Goal: Task Accomplishment & Management: Manage account settings

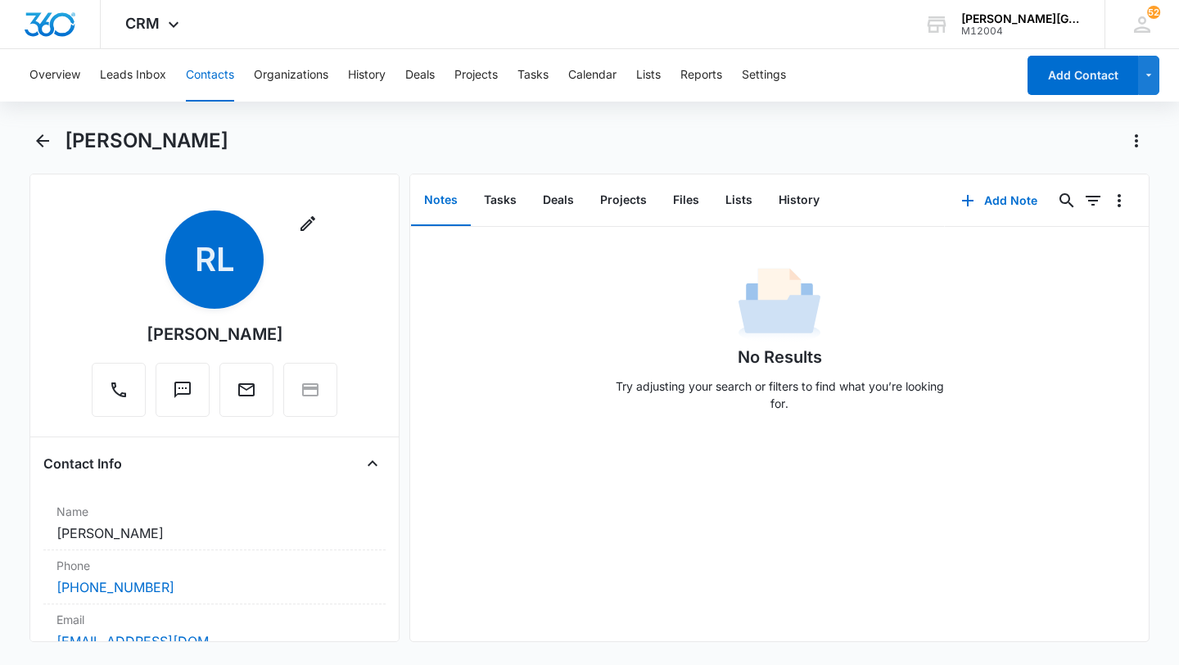
scroll to position [279, 0]
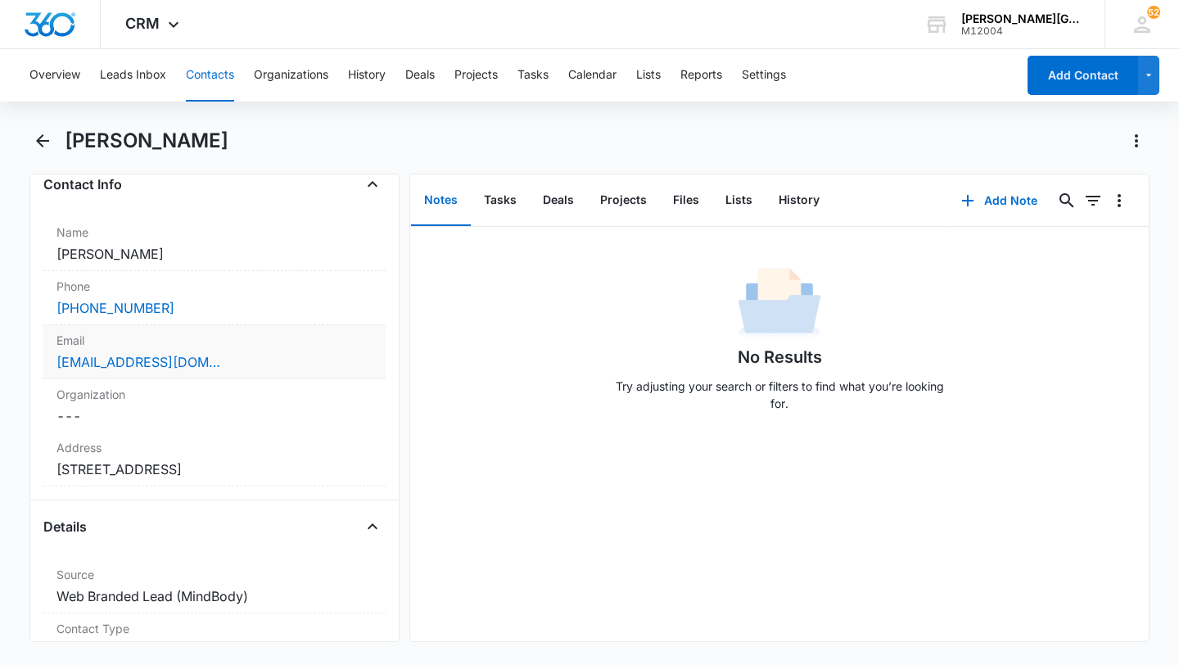
click at [235, 357] on div "monicalau2011@gmail.com" at bounding box center [214, 362] width 316 height 20
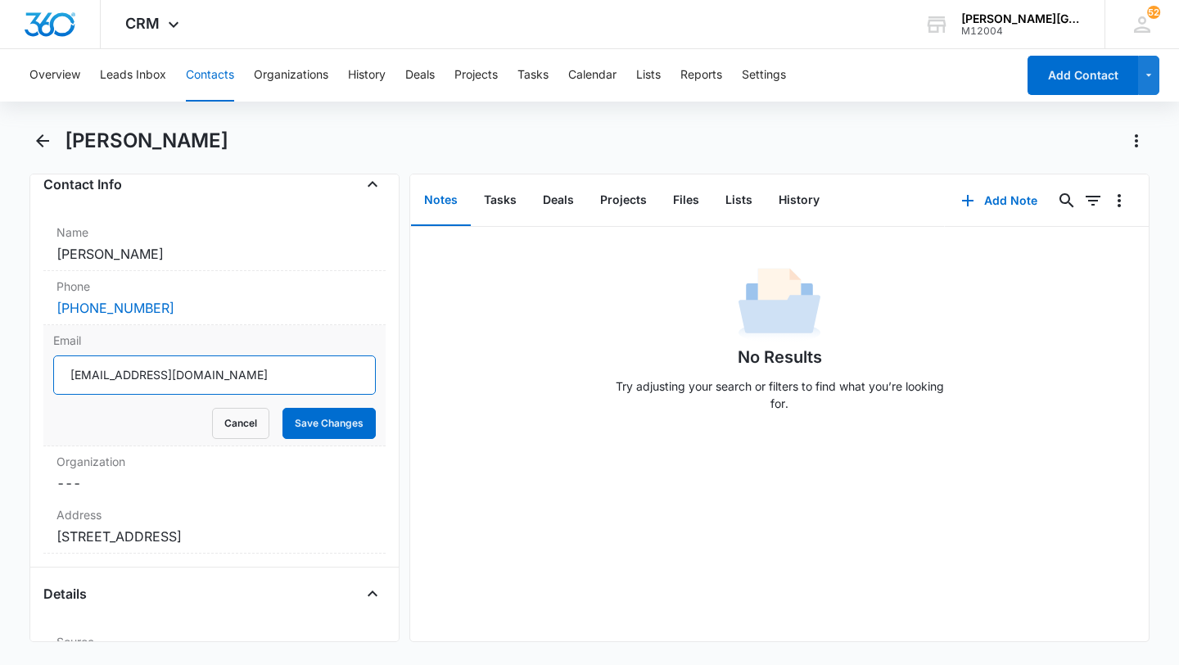
click at [117, 374] on input "monicalau2011@gmail.com" at bounding box center [214, 374] width 323 height 39
click at [261, 439] on div "Email monicalau2011@gmail.com Cancel Save Changes" at bounding box center [214, 385] width 342 height 121
click at [251, 414] on button "Cancel" at bounding box center [240, 423] width 57 height 31
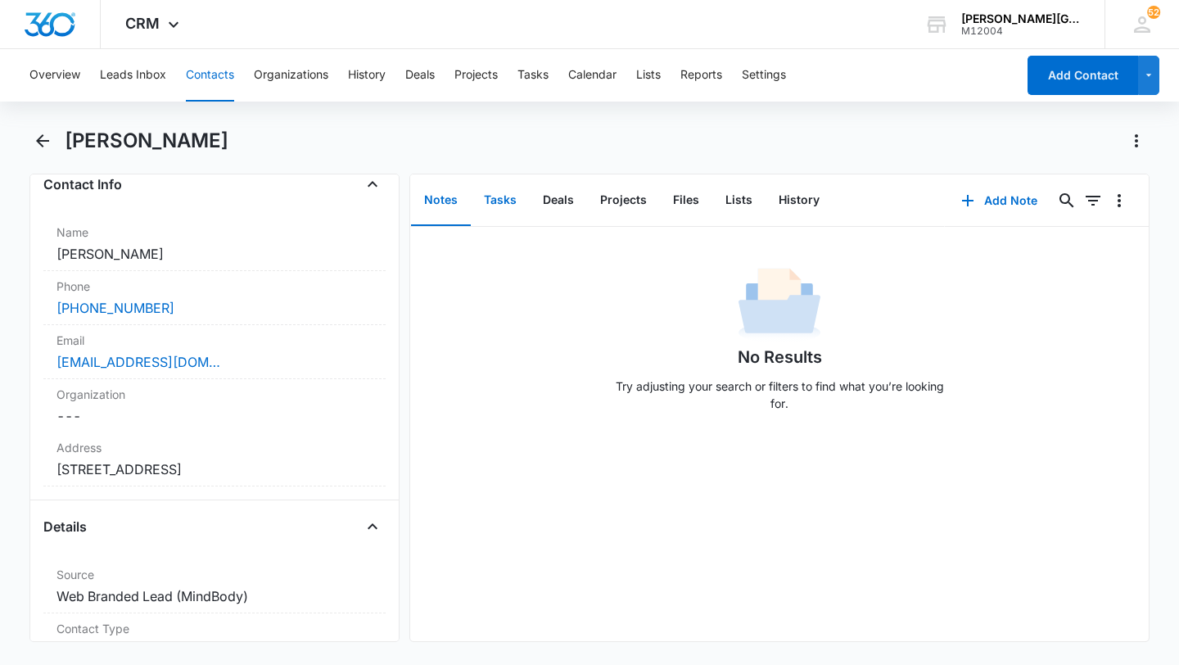
click at [502, 205] on button "Tasks" at bounding box center [500, 200] width 59 height 51
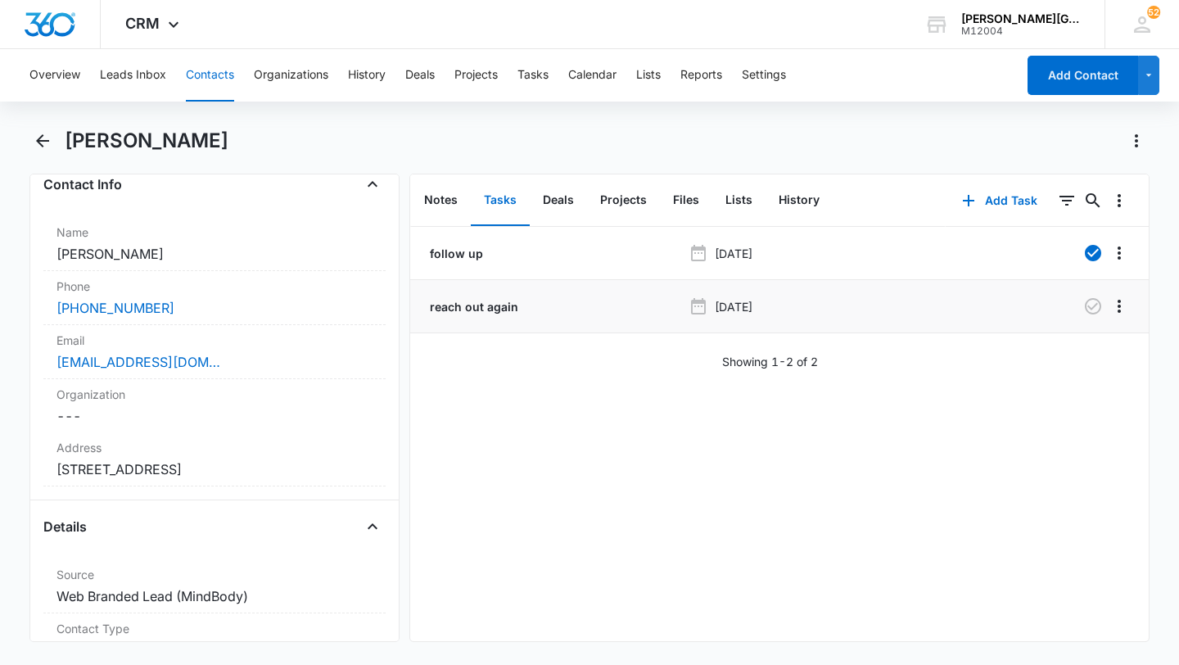
click at [1118, 291] on li "reach out again Aug 11, 2025" at bounding box center [779, 306] width 739 height 53
click at [1118, 309] on icon "Overflow Menu" at bounding box center [1119, 306] width 20 height 20
click at [1077, 347] on div "Edit" at bounding box center [1075, 351] width 34 height 11
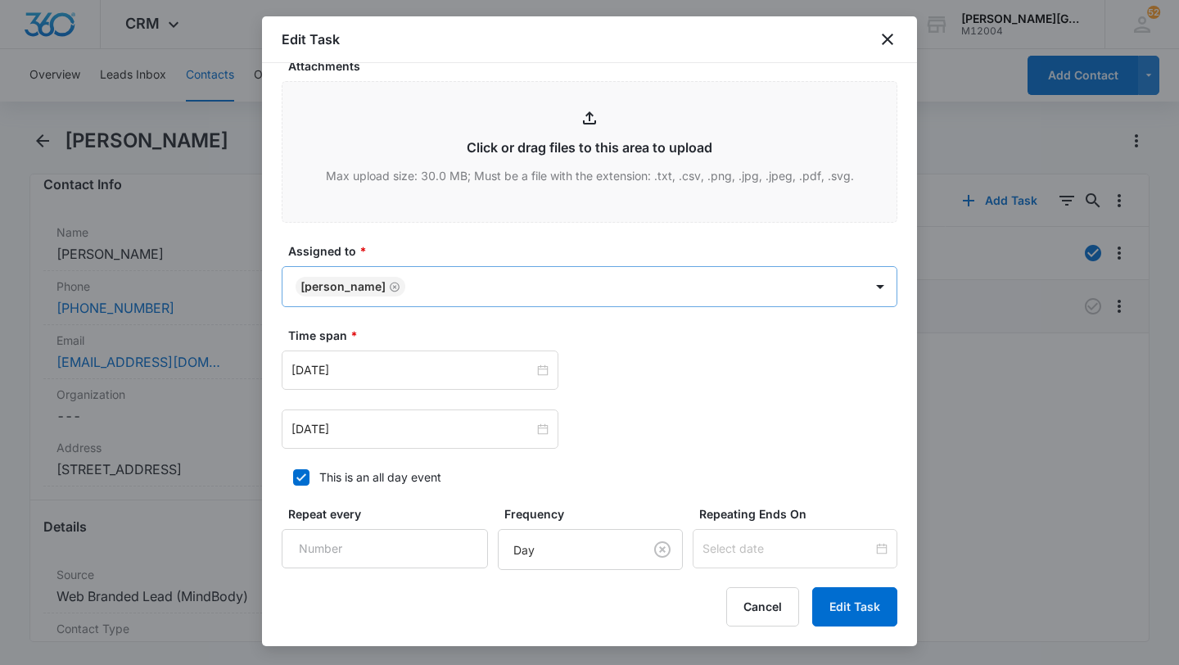
scroll to position [700, 0]
click at [364, 374] on input "Aug 11, 2025" at bounding box center [412, 368] width 242 height 18
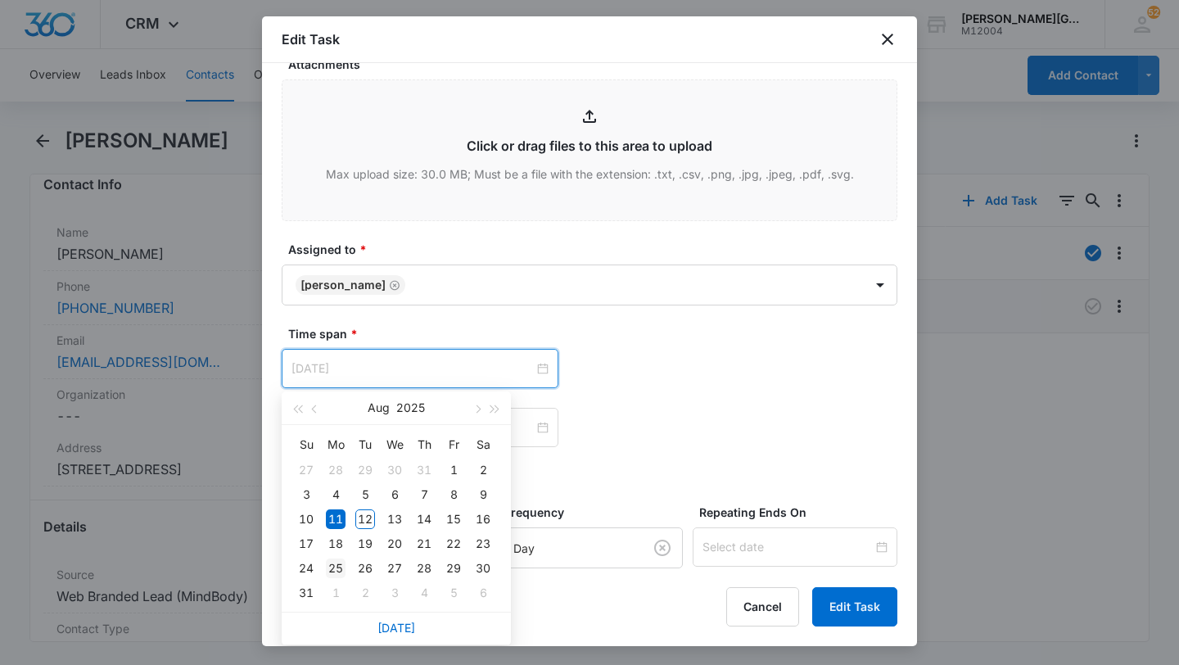
type input "Aug 25, 2025"
click at [335, 563] on div "25" at bounding box center [336, 568] width 20 height 20
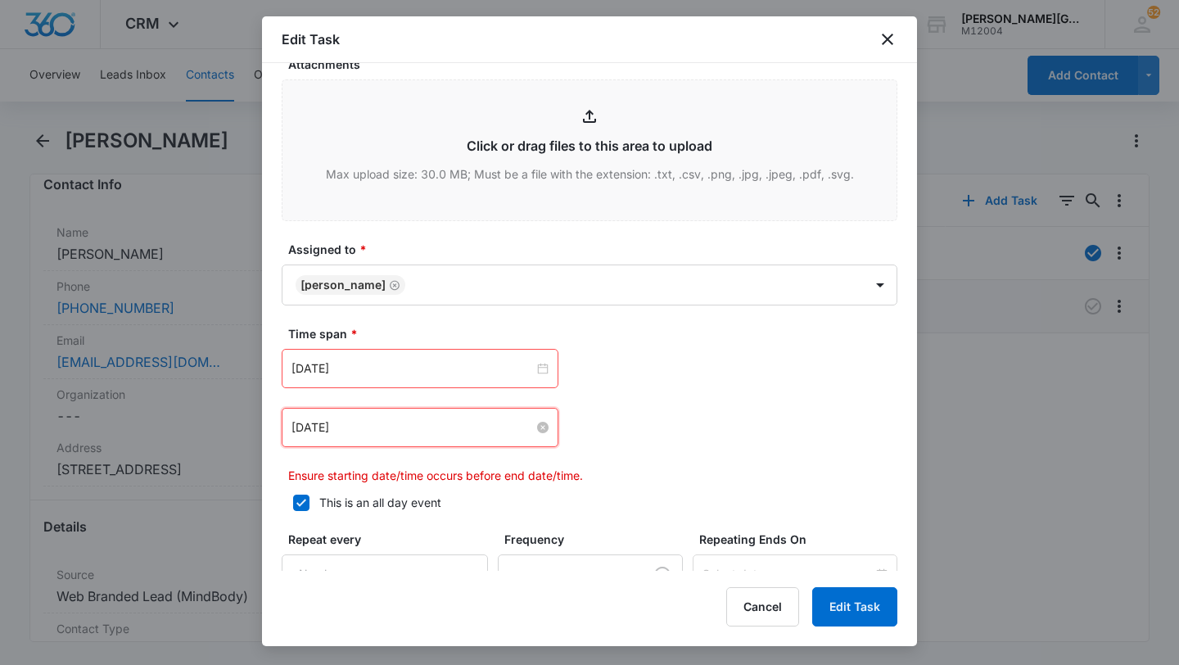
click at [342, 427] on input "Aug 11, 2025" at bounding box center [412, 427] width 242 height 18
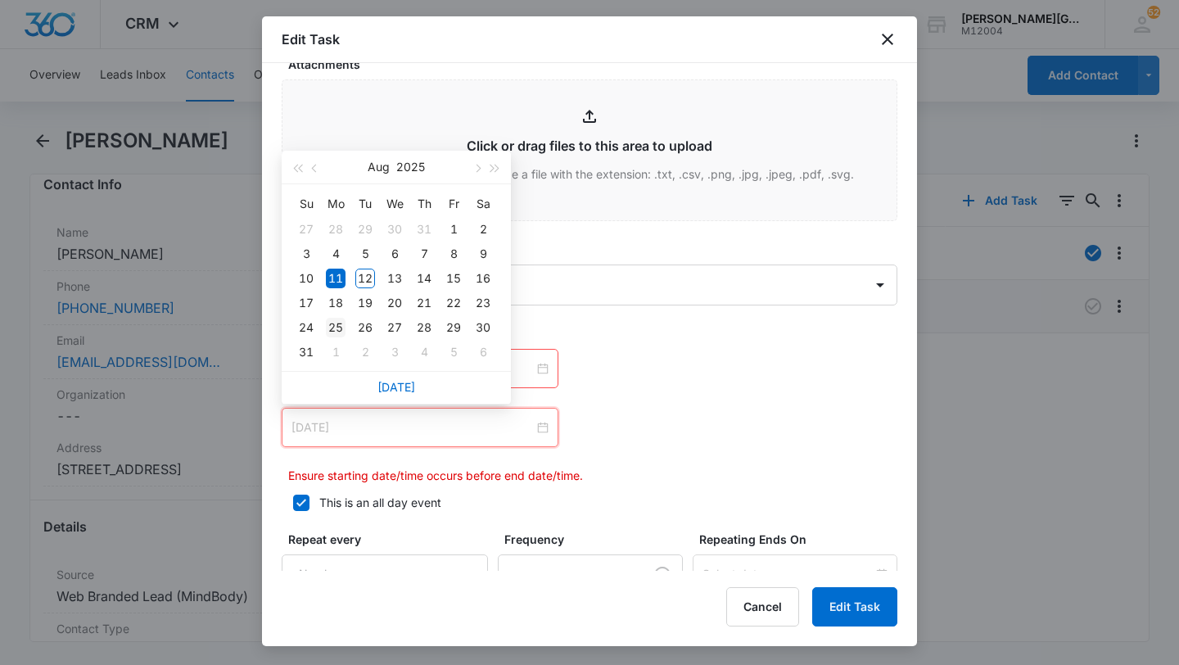
type input "Aug 25, 2025"
click at [334, 333] on div "25" at bounding box center [336, 328] width 20 height 20
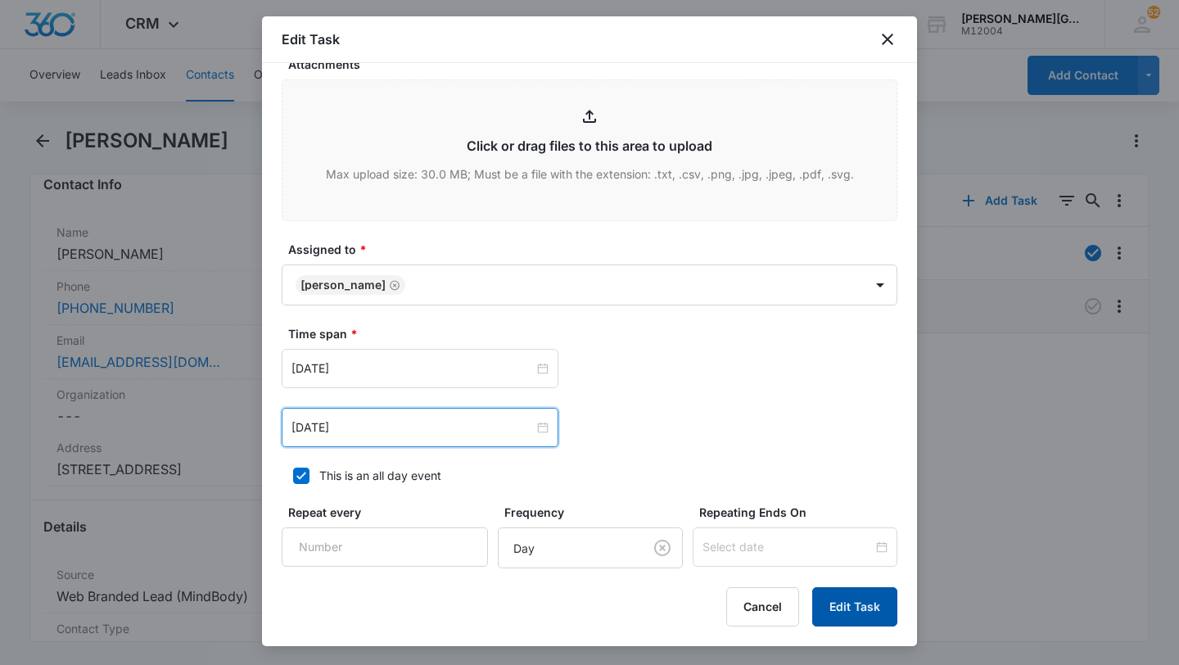
click at [876, 611] on button "Edit Task" at bounding box center [854, 606] width 85 height 39
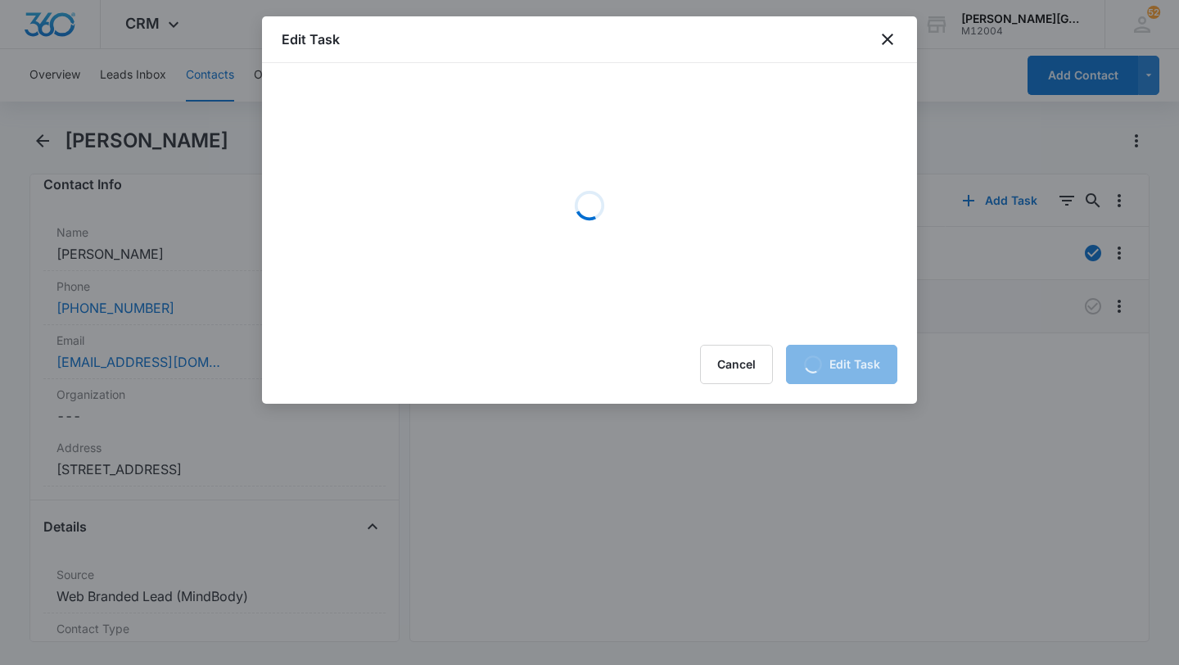
scroll to position [0, 0]
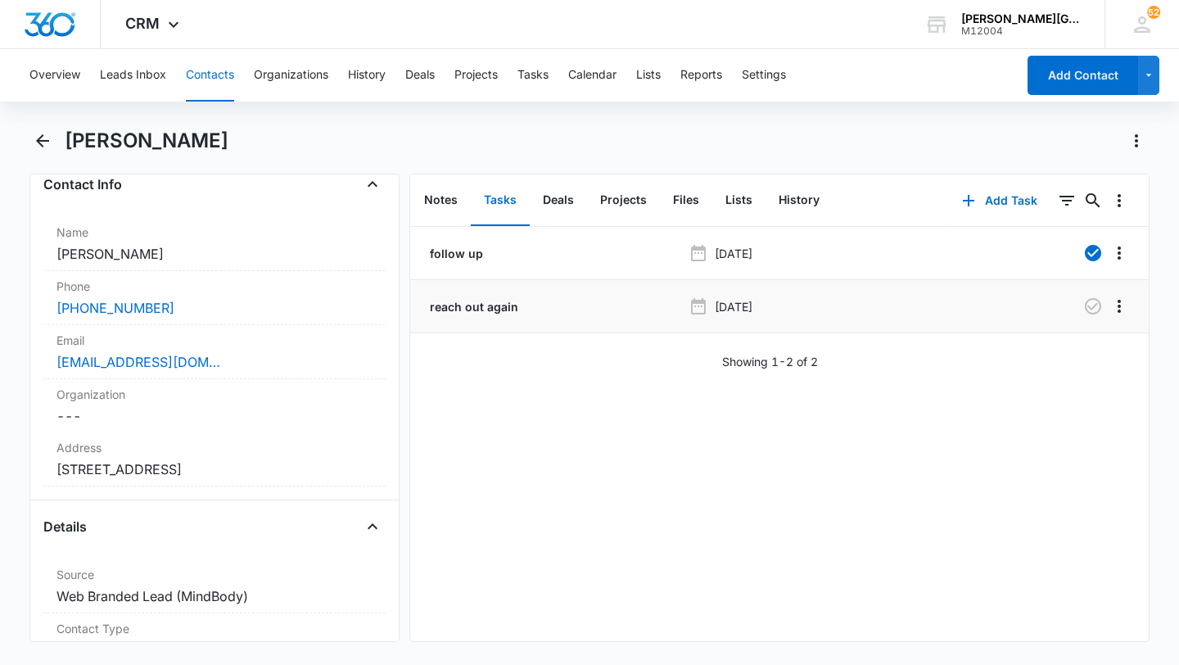
click at [211, 75] on button "Contacts" at bounding box center [210, 75] width 48 height 52
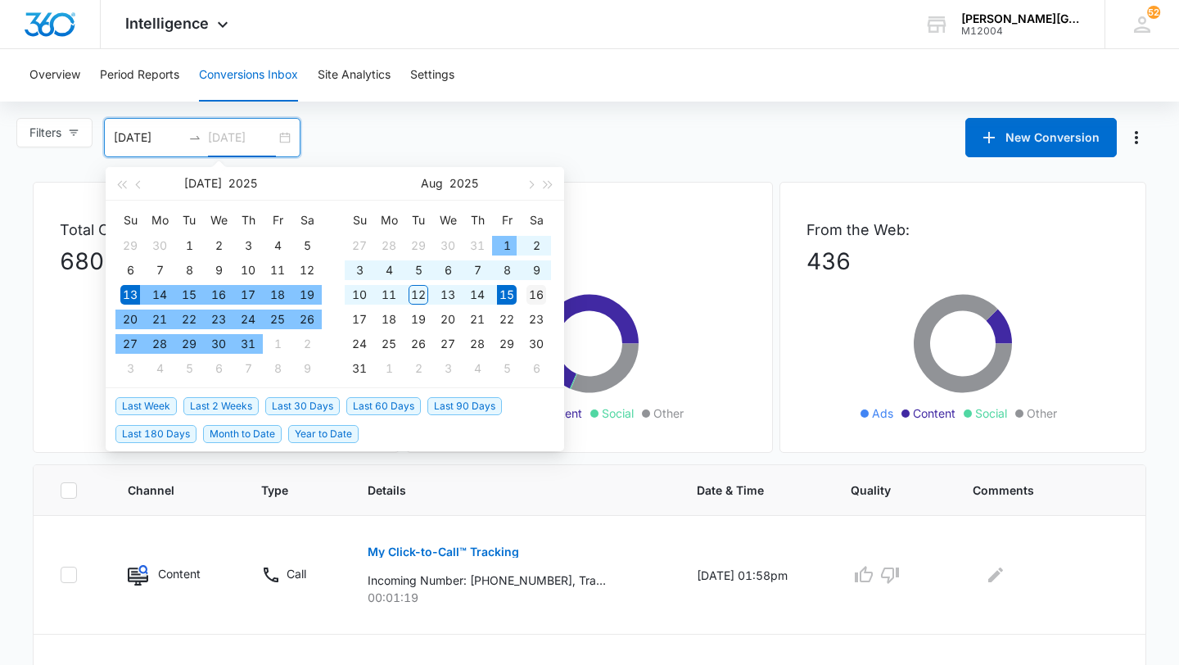
type input "[DATE]"
click at [539, 295] on div "16" at bounding box center [536, 295] width 20 height 20
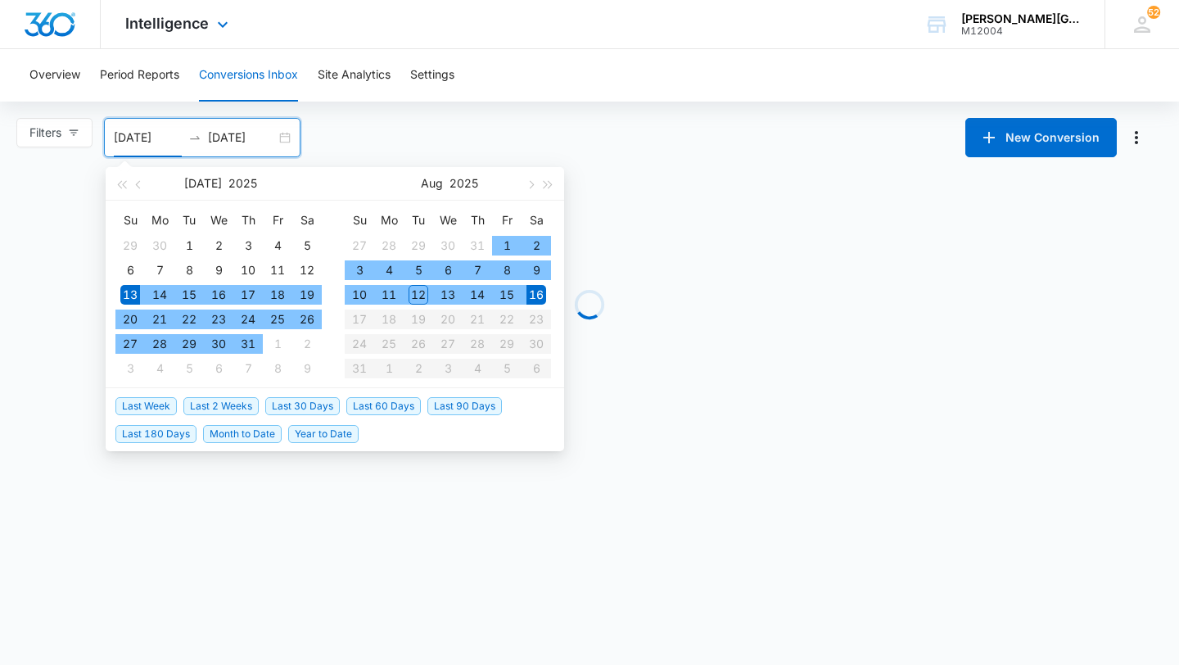
type input "[DATE]"
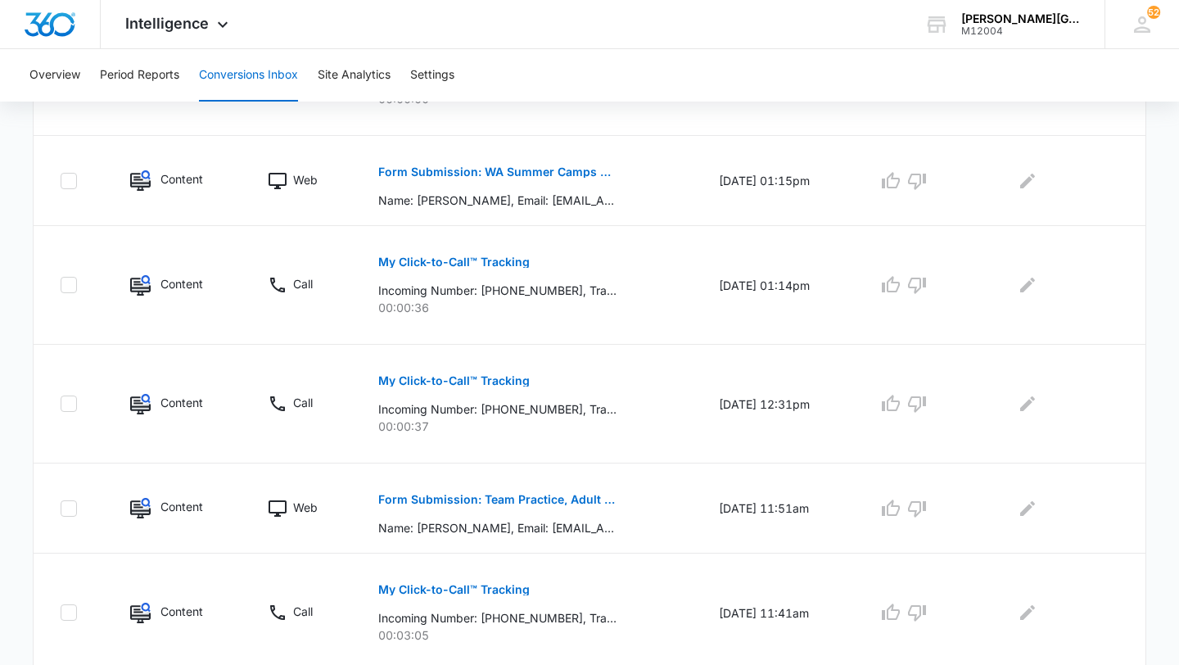
scroll to position [1003, 0]
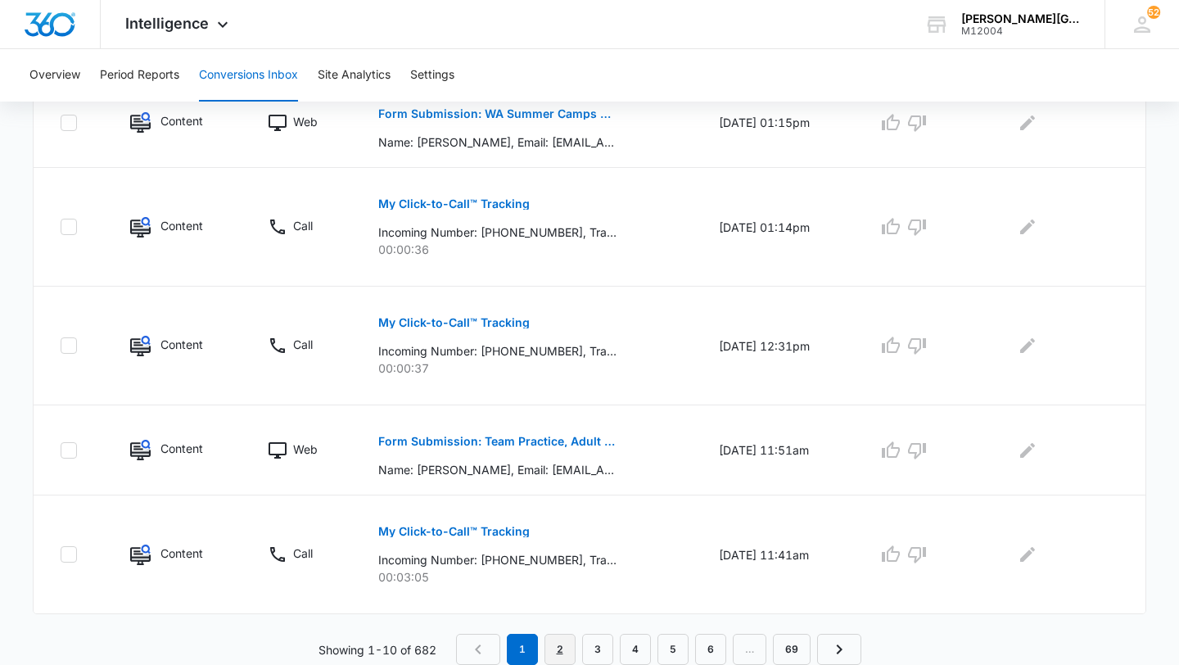
click at [557, 653] on link "2" at bounding box center [559, 649] width 31 height 31
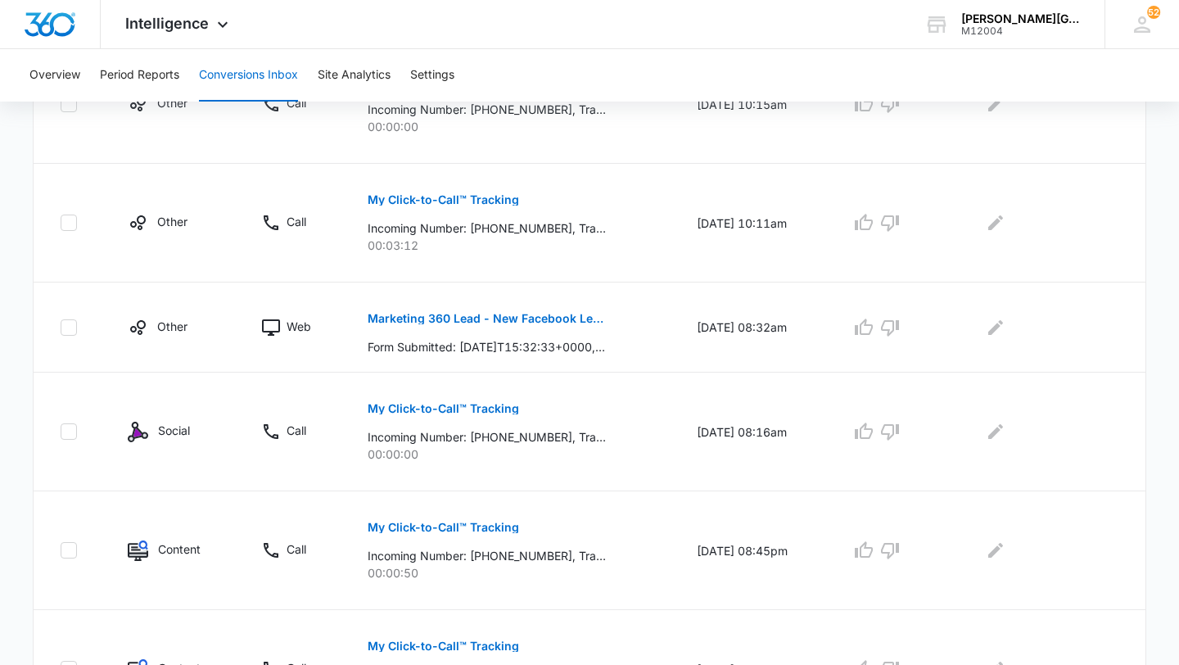
scroll to position [974, 0]
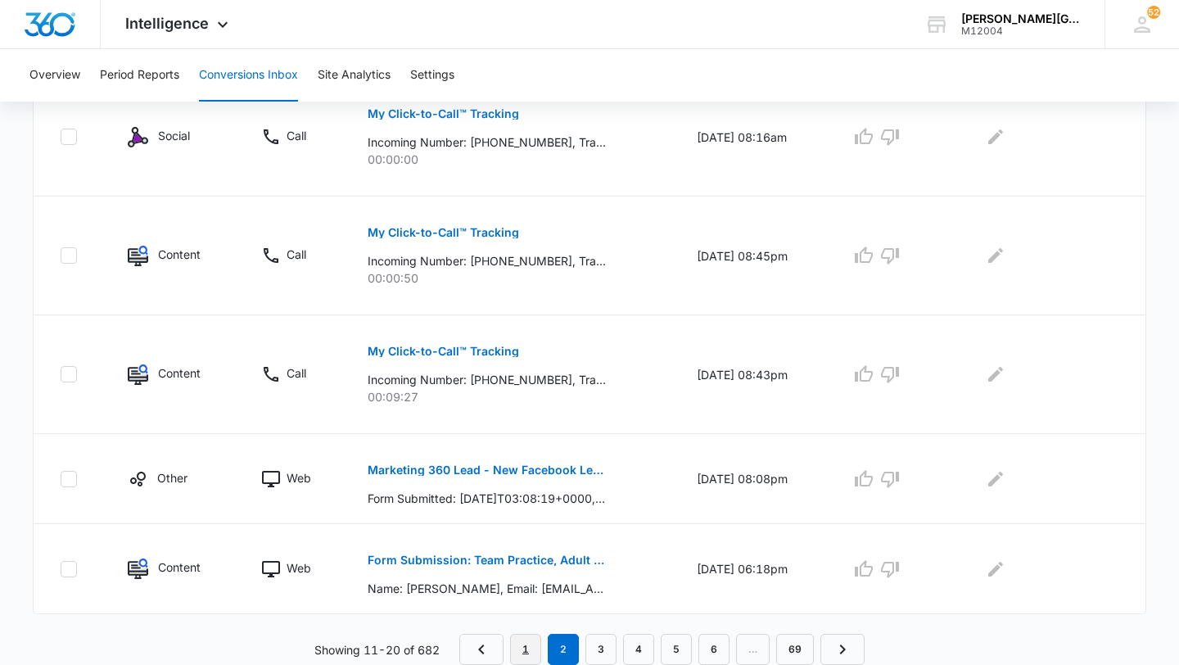
click at [526, 658] on link "1" at bounding box center [525, 649] width 31 height 31
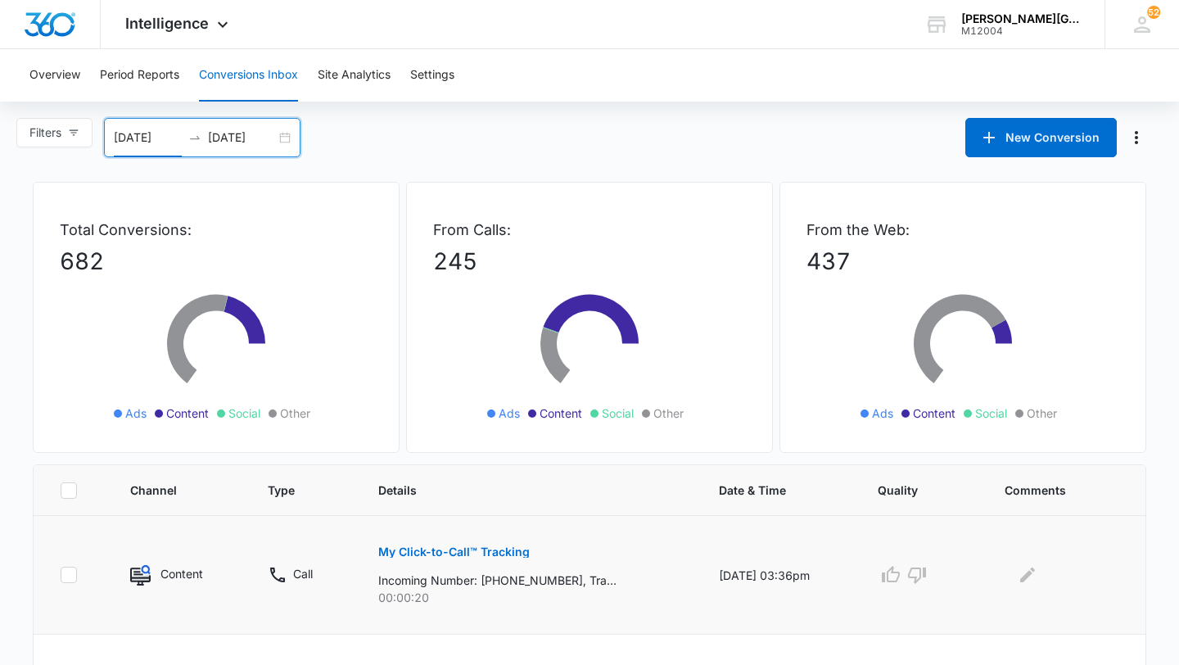
scroll to position [1003, 0]
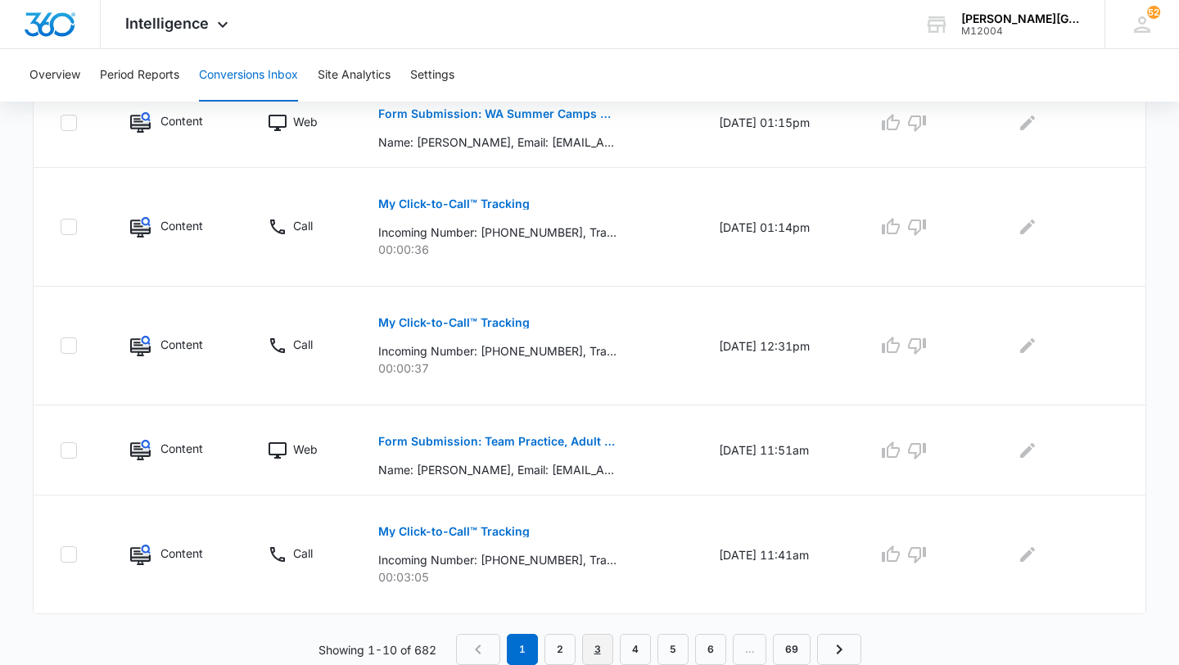
click at [607, 652] on link "3" at bounding box center [597, 649] width 31 height 31
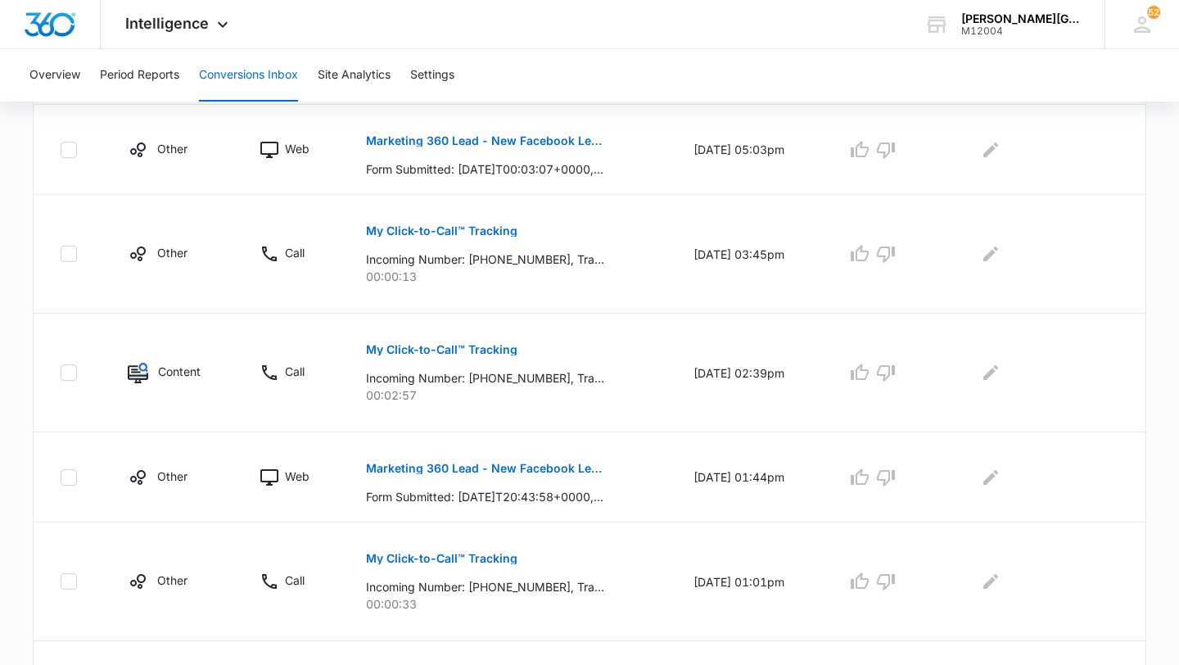
scroll to position [974, 0]
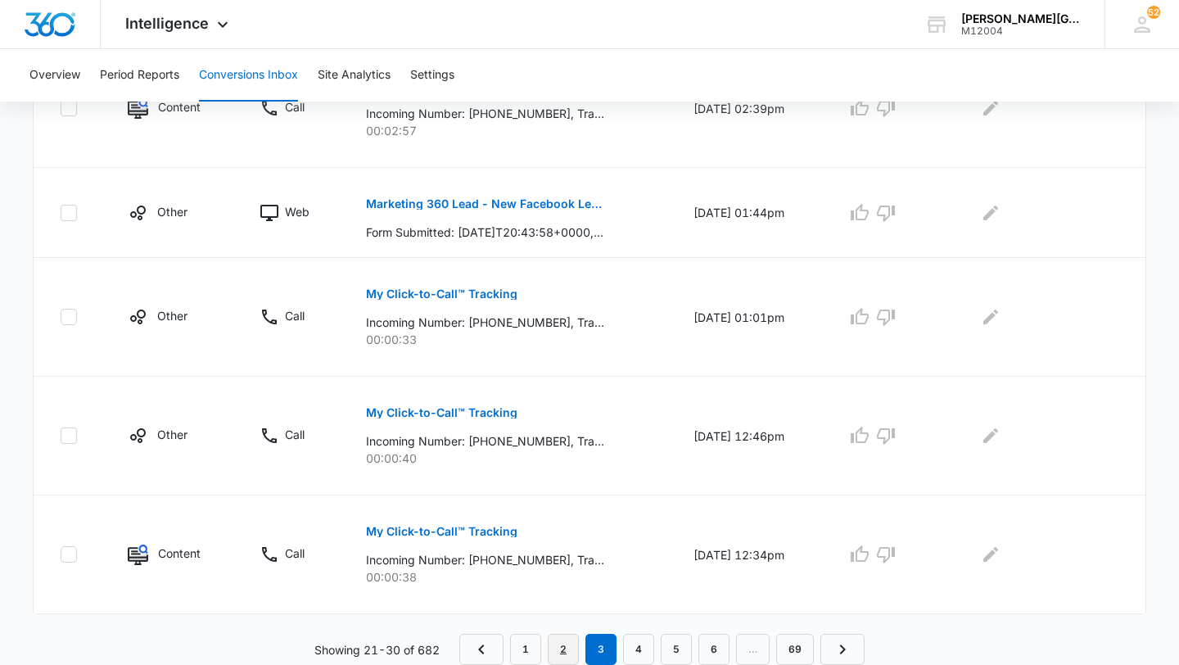
click at [570, 653] on link "2" at bounding box center [563, 649] width 31 height 31
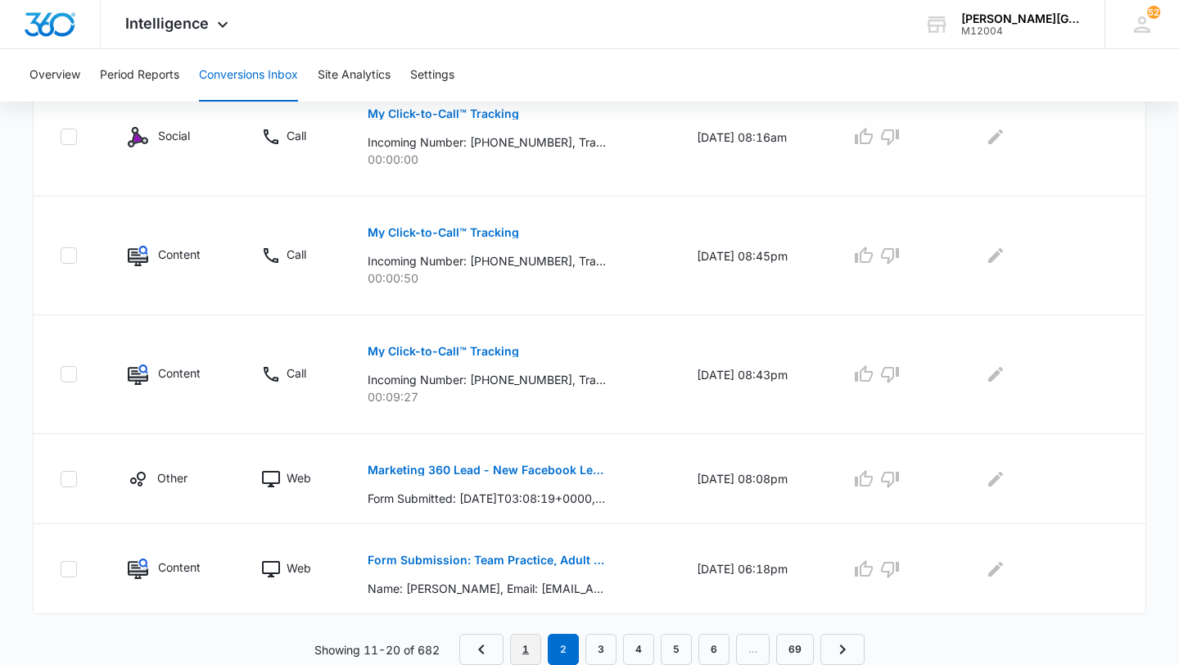
click at [523, 653] on link "1" at bounding box center [525, 649] width 31 height 31
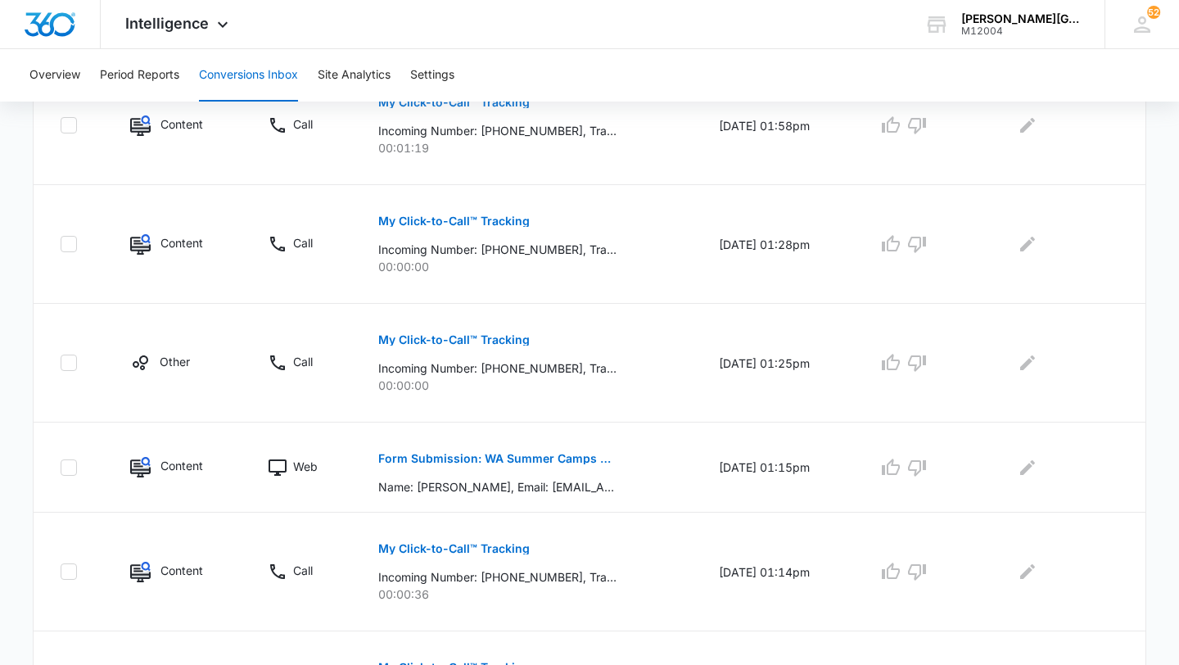
scroll to position [311, 0]
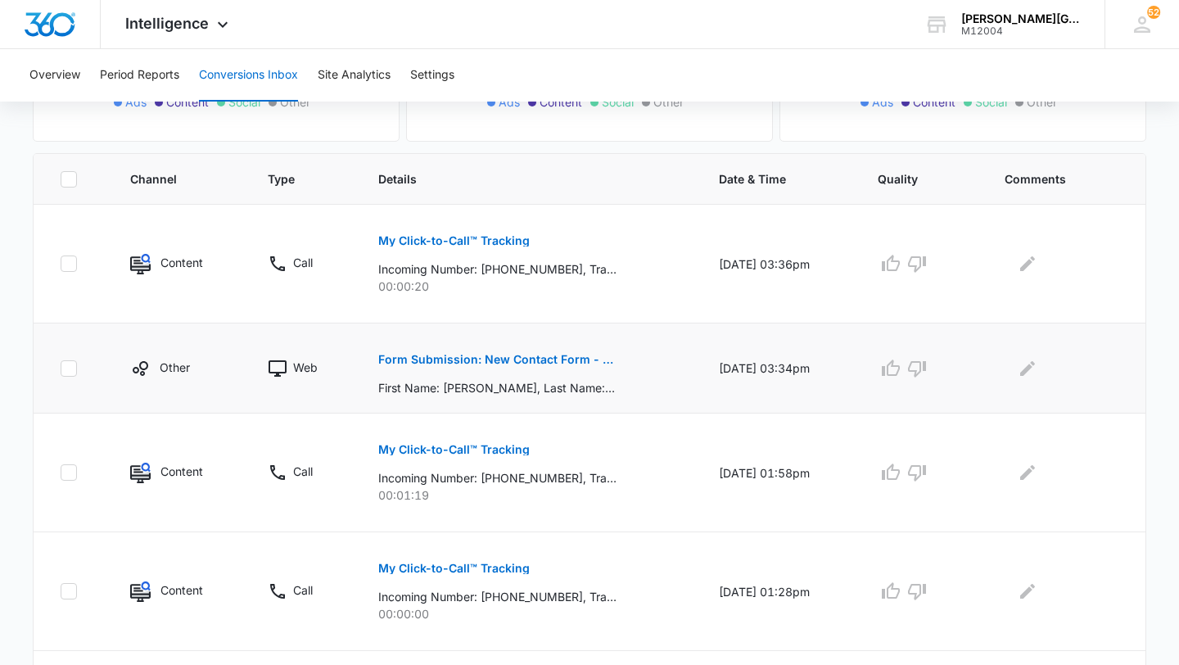
click at [581, 364] on p "Form Submission: New Contact Form - [PERSON_NAME] Tennis" at bounding box center [497, 359] width 238 height 11
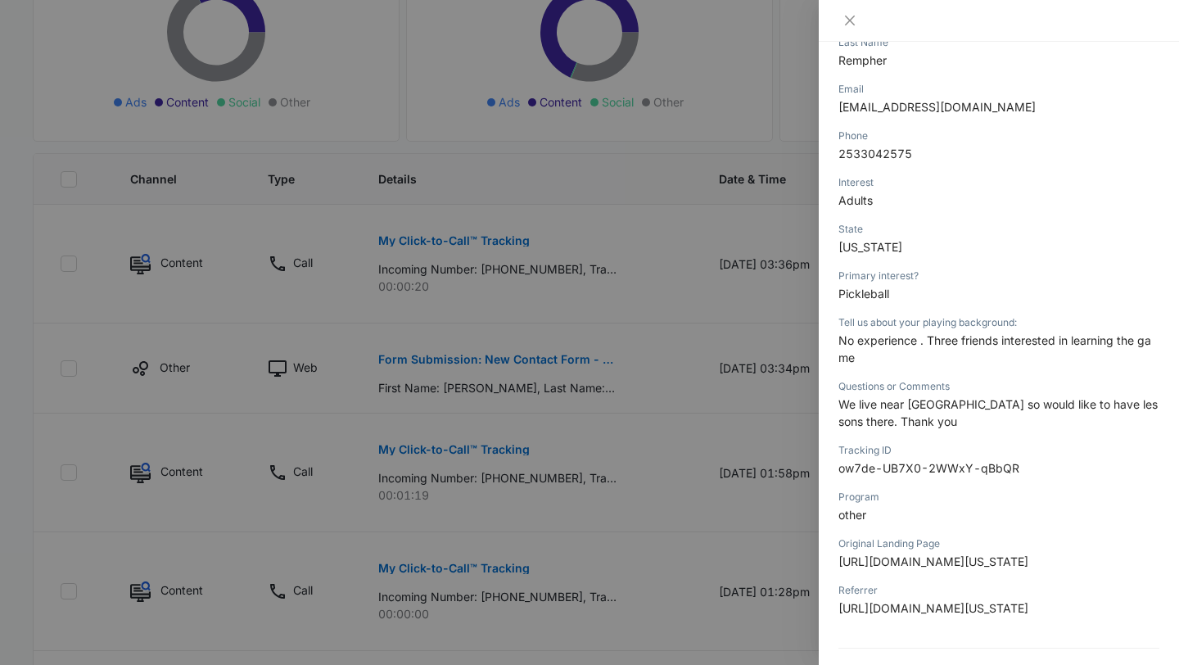
scroll to position [303, 0]
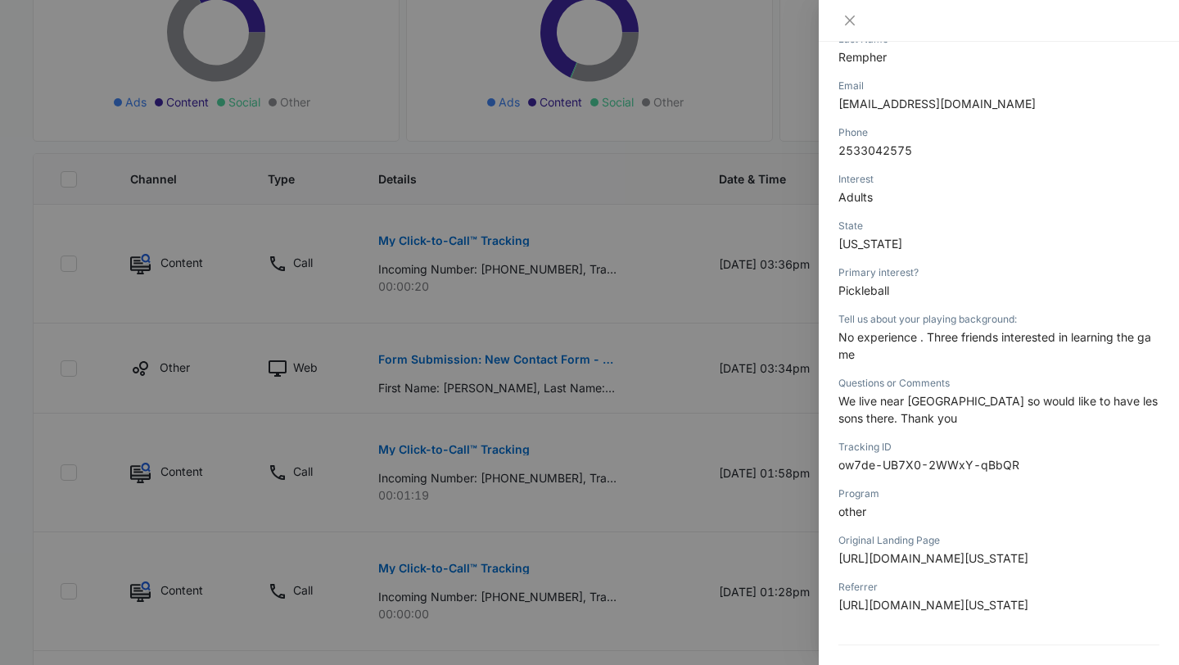
click at [861, 298] on p "Pickleball" at bounding box center [998, 290] width 321 height 17
copy span "Pickleball"
click at [725, 308] on div at bounding box center [589, 332] width 1179 height 665
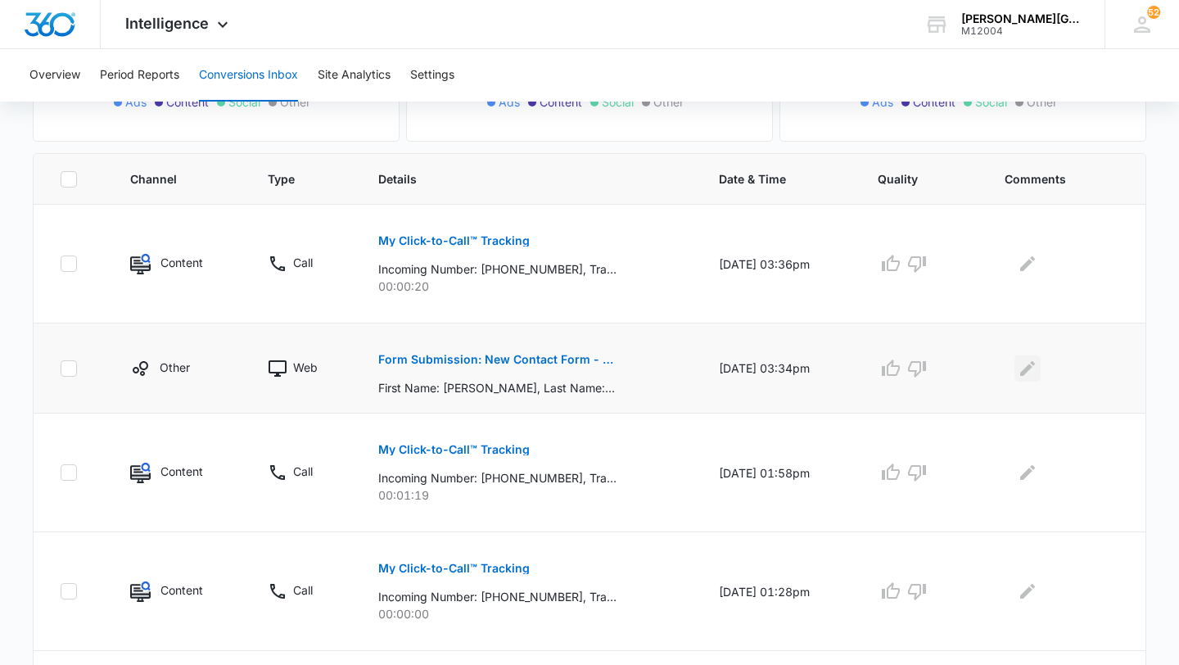
click at [1034, 370] on icon "Edit Comments" at bounding box center [1027, 367] width 15 height 15
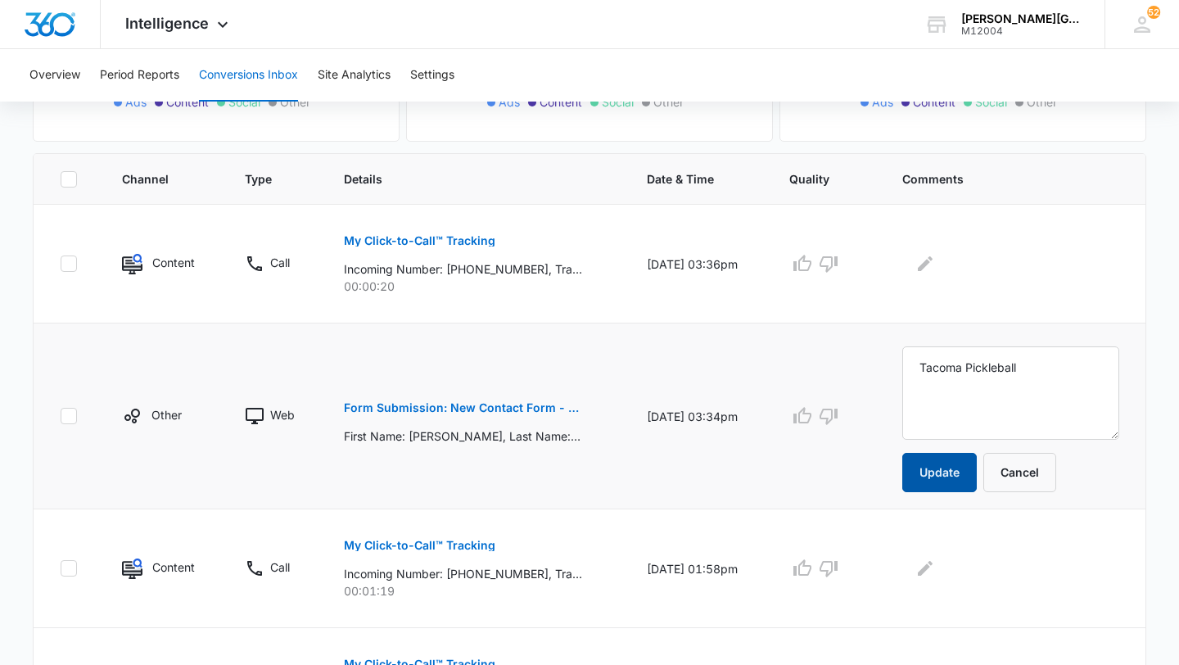
type textarea "Tacoma Pickleball"
click at [973, 484] on button "Update" at bounding box center [939, 472] width 75 height 39
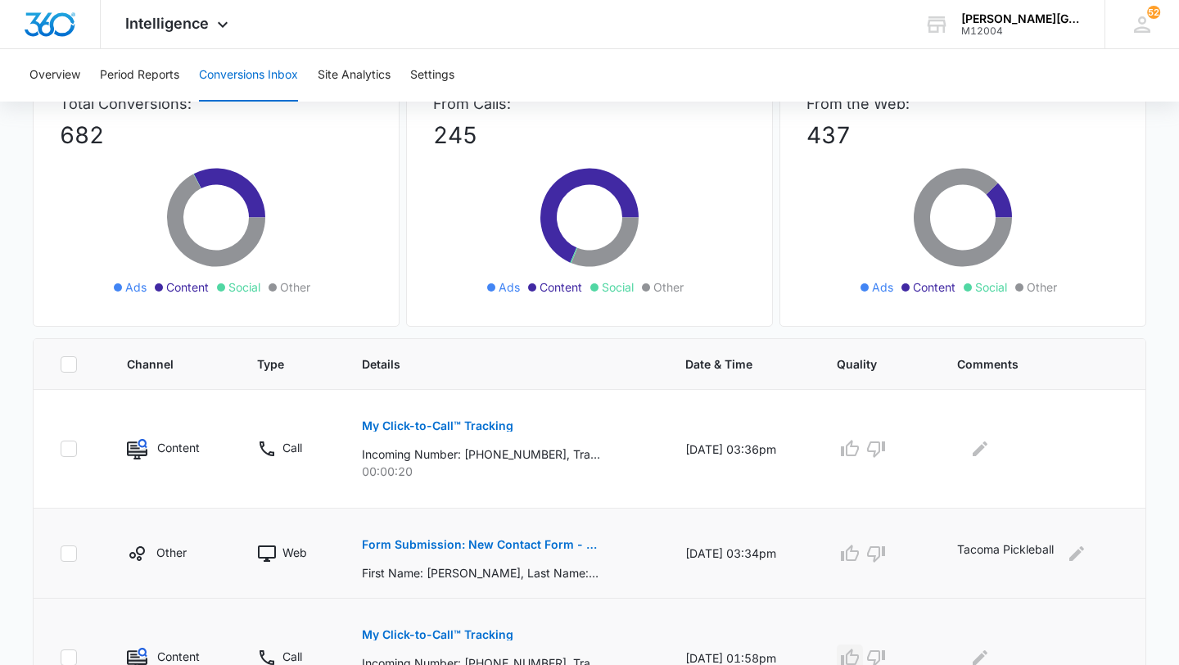
scroll to position [0, 0]
